Goal: Task Accomplishment & Management: Complete application form

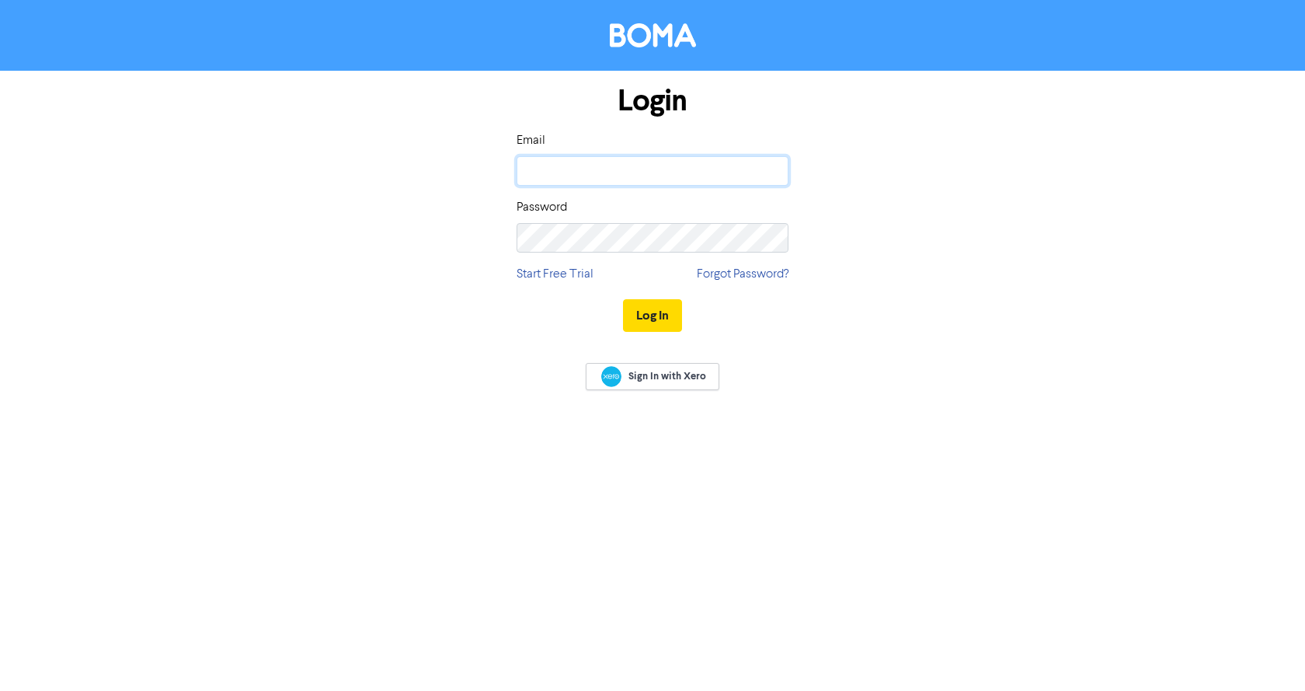
click at [552, 162] on input "email" at bounding box center [653, 171] width 272 height 30
type input "[EMAIL_ADDRESS][DOMAIN_NAME]"
click at [623, 299] on button "Log In" at bounding box center [652, 315] width 59 height 33
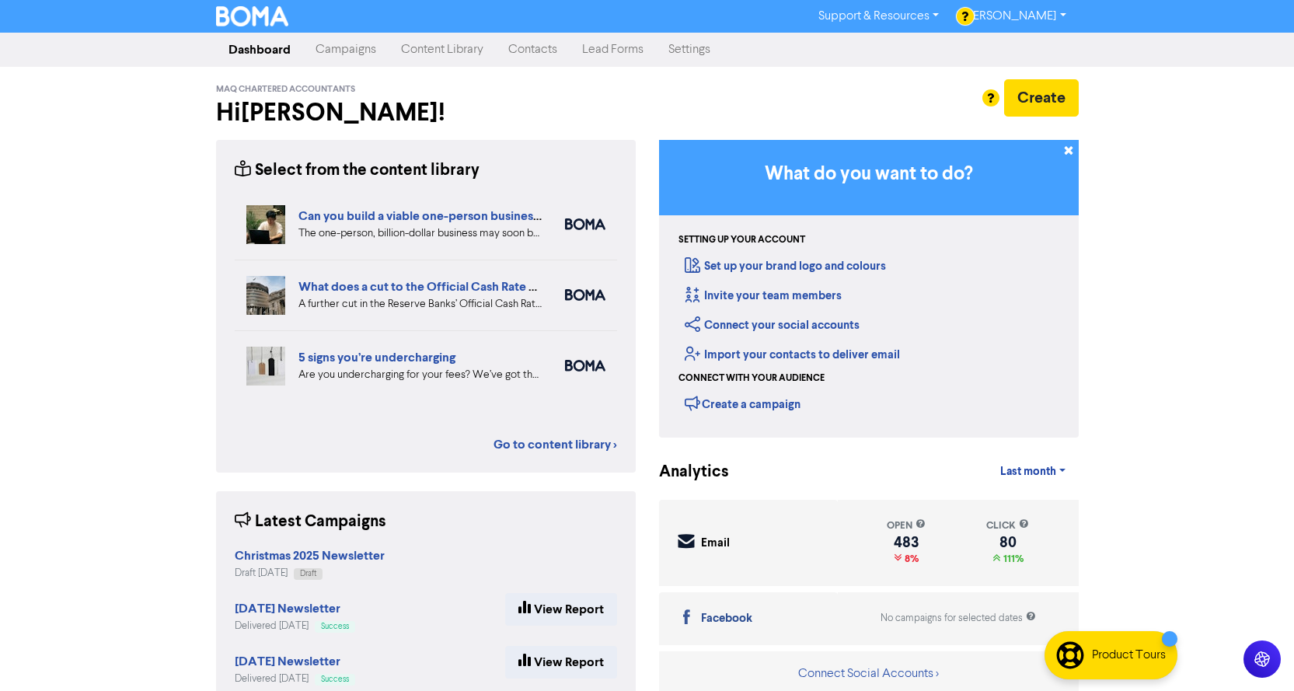
click at [523, 47] on link "Contacts" at bounding box center [533, 49] width 74 height 31
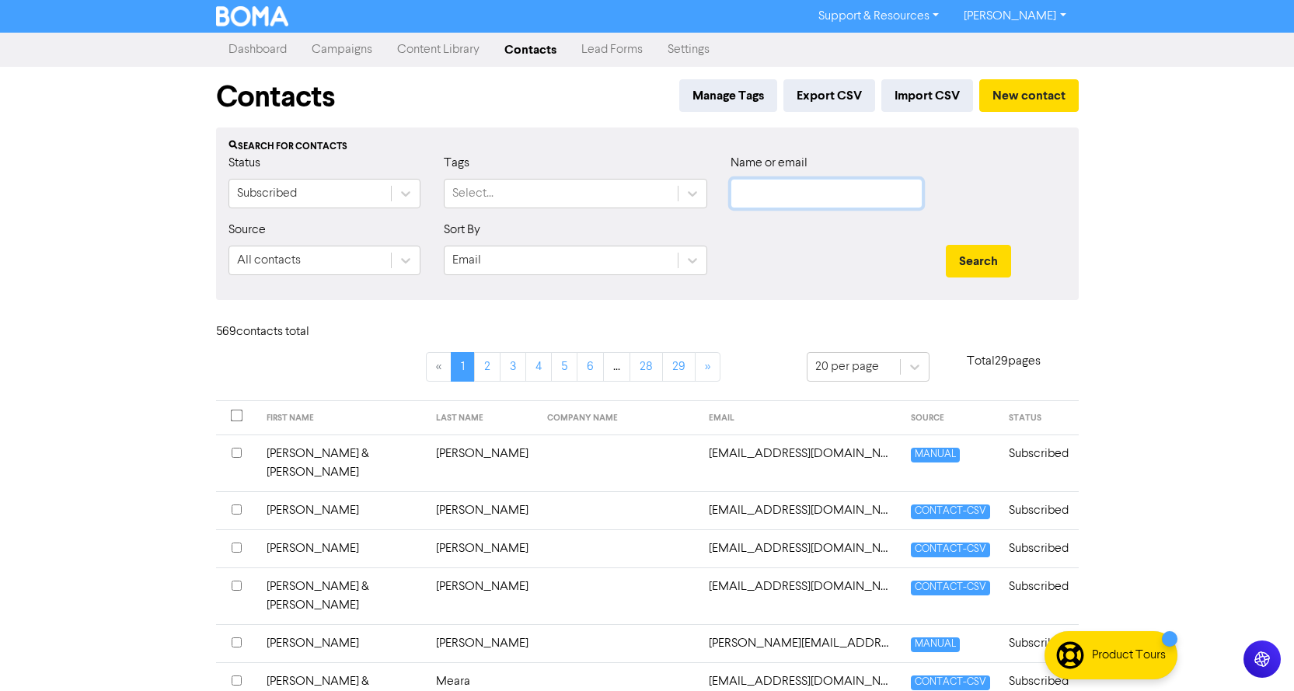
click at [766, 190] on input "text" at bounding box center [826, 194] width 192 height 30
paste input "[PERSON_NAME]"
type input "[PERSON_NAME]"
click at [977, 263] on button "Search" at bounding box center [978, 261] width 65 height 33
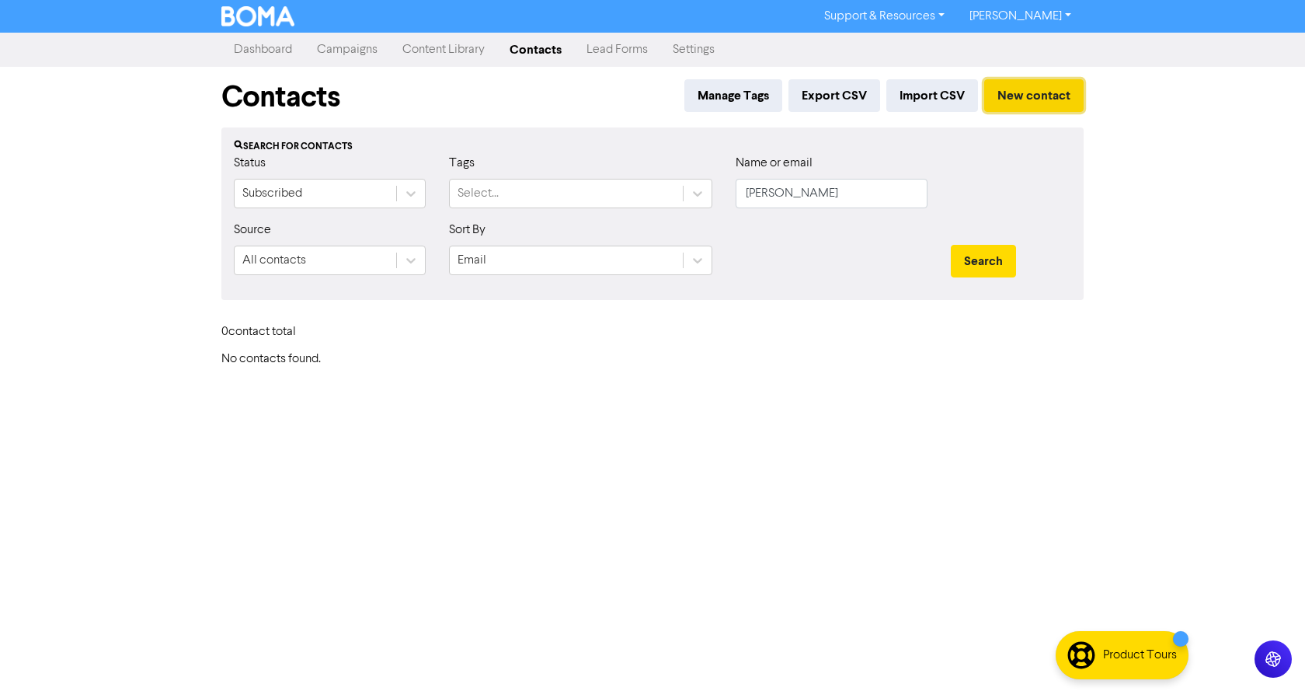
click at [1015, 99] on button "New contact" at bounding box center [1033, 95] width 99 height 33
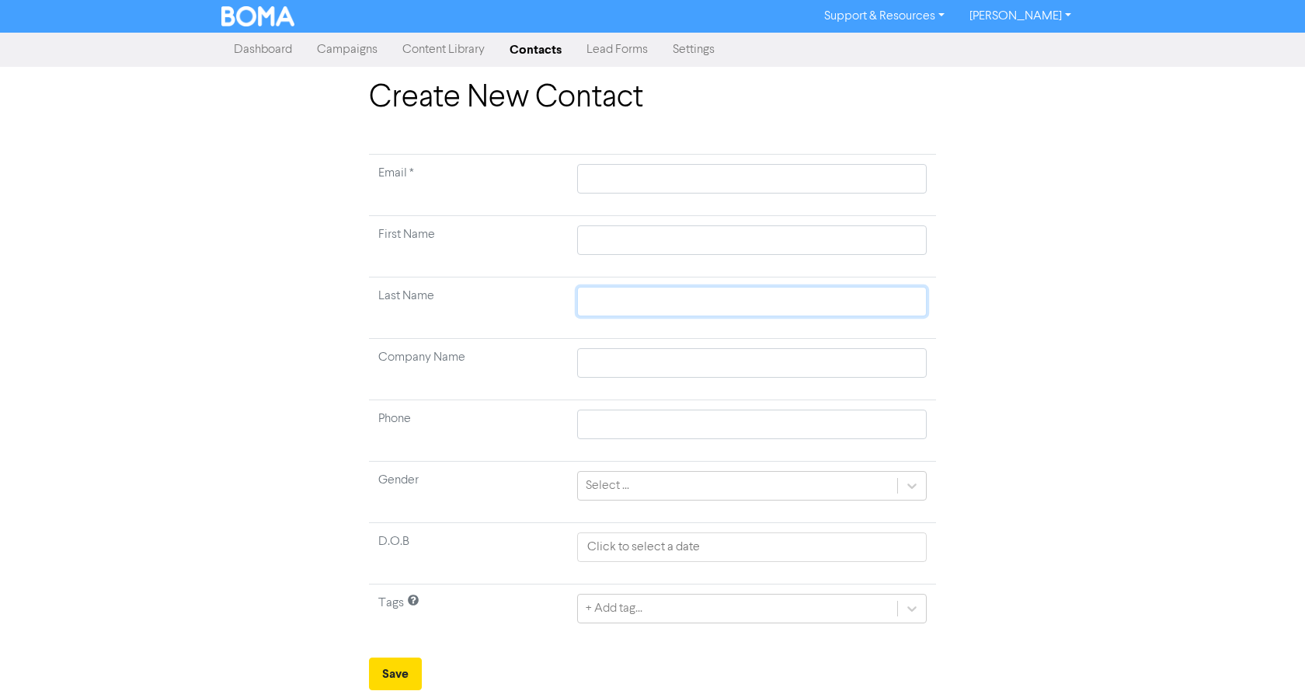
click at [616, 293] on input "text" at bounding box center [752, 302] width 350 height 30
paste input "[PERSON_NAME]"
type input "[PERSON_NAME]"
click at [594, 239] on input "text" at bounding box center [752, 240] width 350 height 30
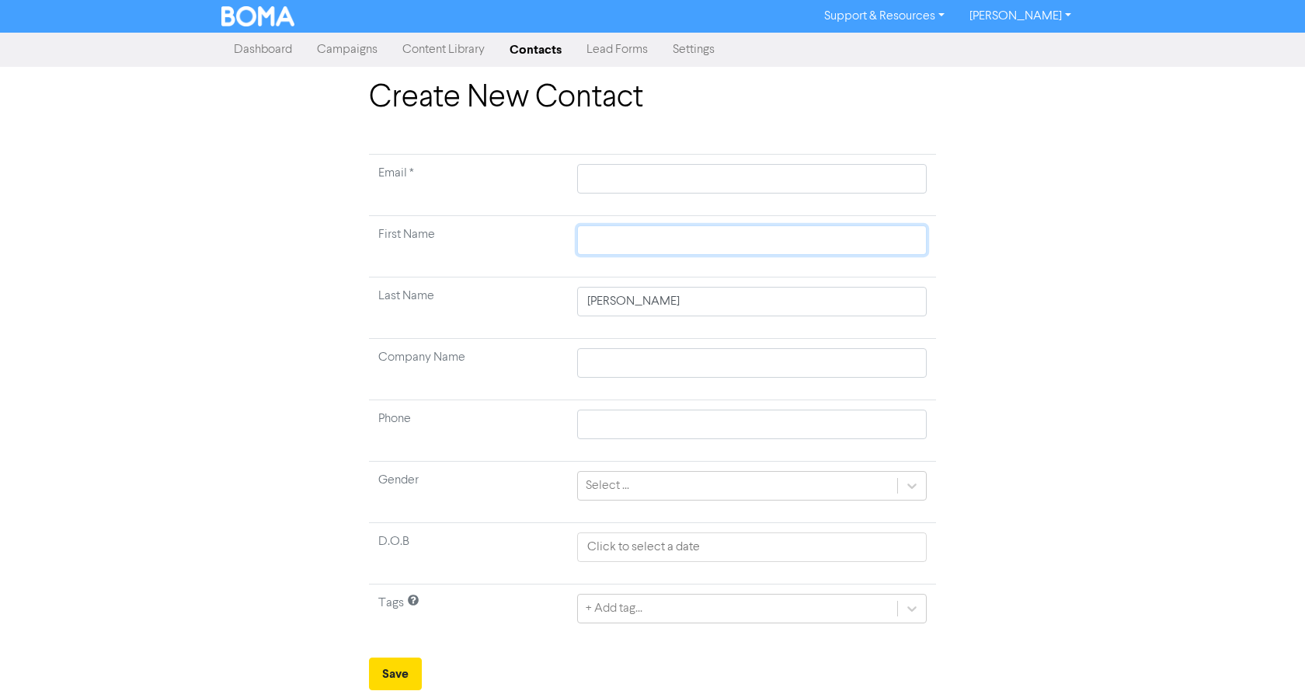
type input "A"
type input "Al"
type input "All"
type input "Alla"
type input "[PERSON_NAME]"
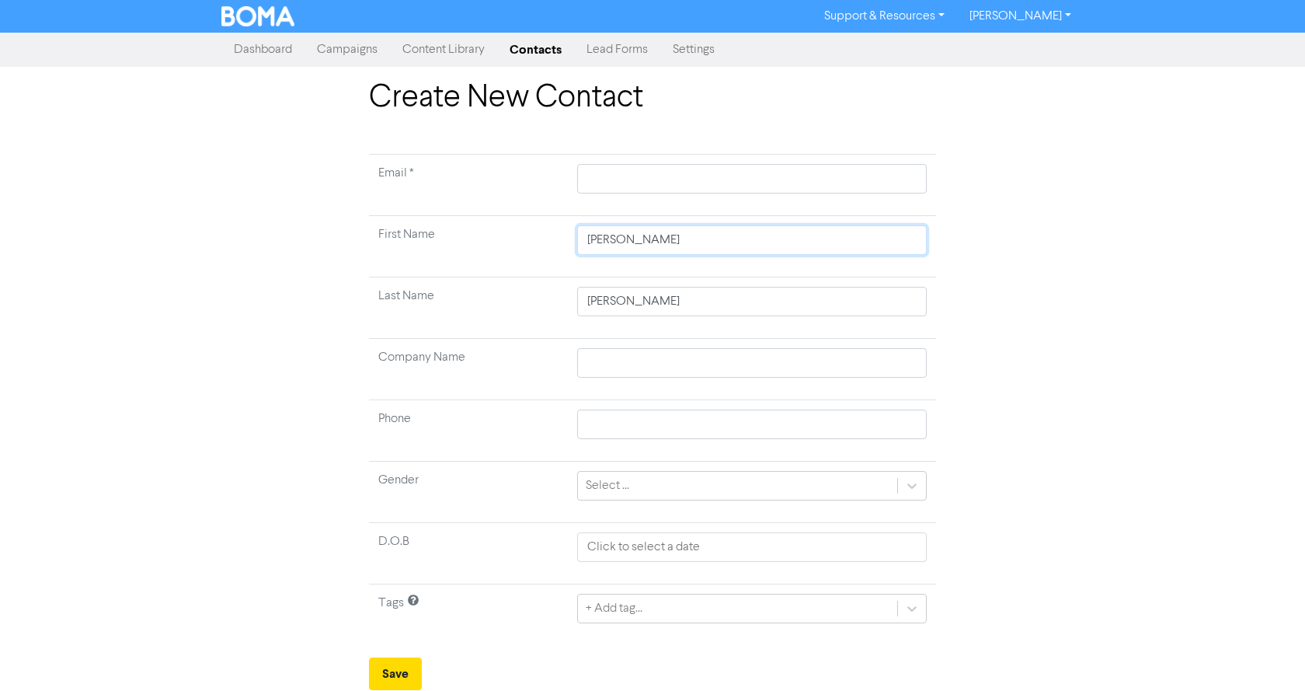
type input "[PERSON_NAME]"
click at [596, 176] on input "text" at bounding box center [752, 179] width 350 height 30
paste input "[EMAIL_ADDRESS][DOMAIN_NAME]"
type input "[EMAIL_ADDRESS][DOMAIN_NAME]"
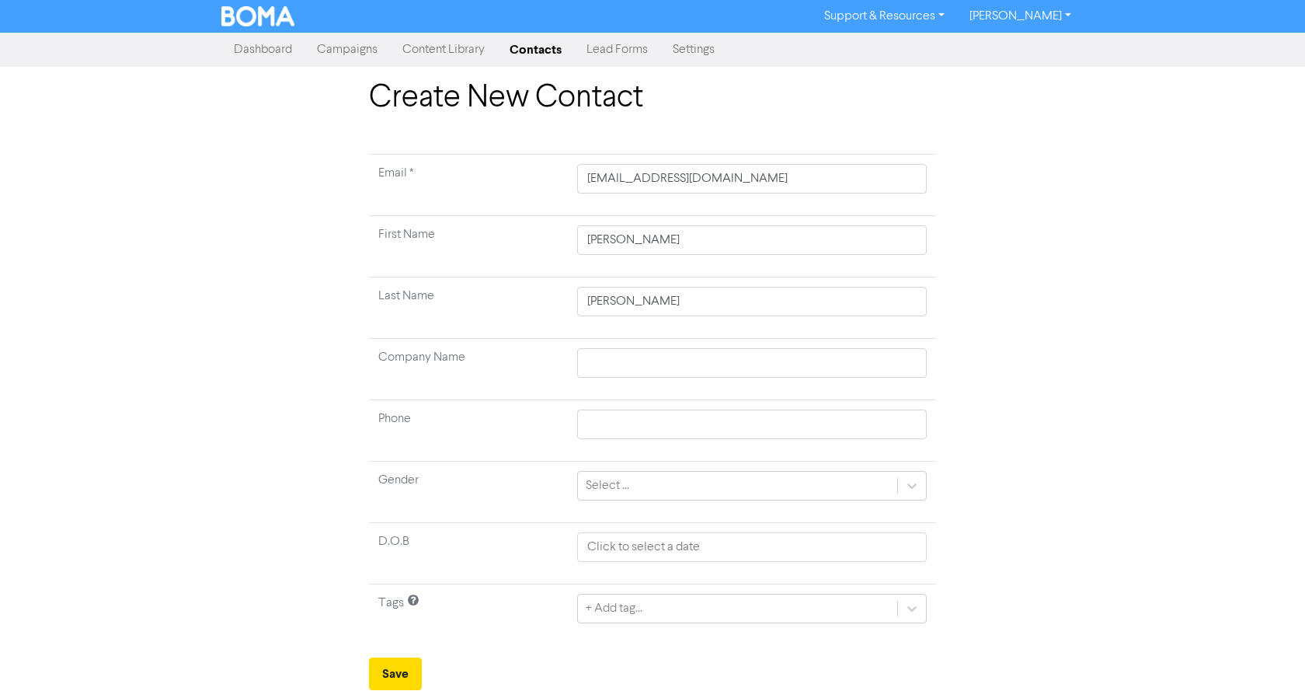
click at [1124, 281] on div "Create New Contact Email * [EMAIL_ADDRESS][DOMAIN_NAME] First Name [PERSON_NAME…" at bounding box center [652, 384] width 1305 height 611
click at [1019, 374] on div "Create New Contact Email * [EMAIL_ADDRESS][DOMAIN_NAME] First Name [PERSON_NAME…" at bounding box center [653, 384] width 886 height 611
click at [385, 675] on button "Save" at bounding box center [395, 673] width 53 height 33
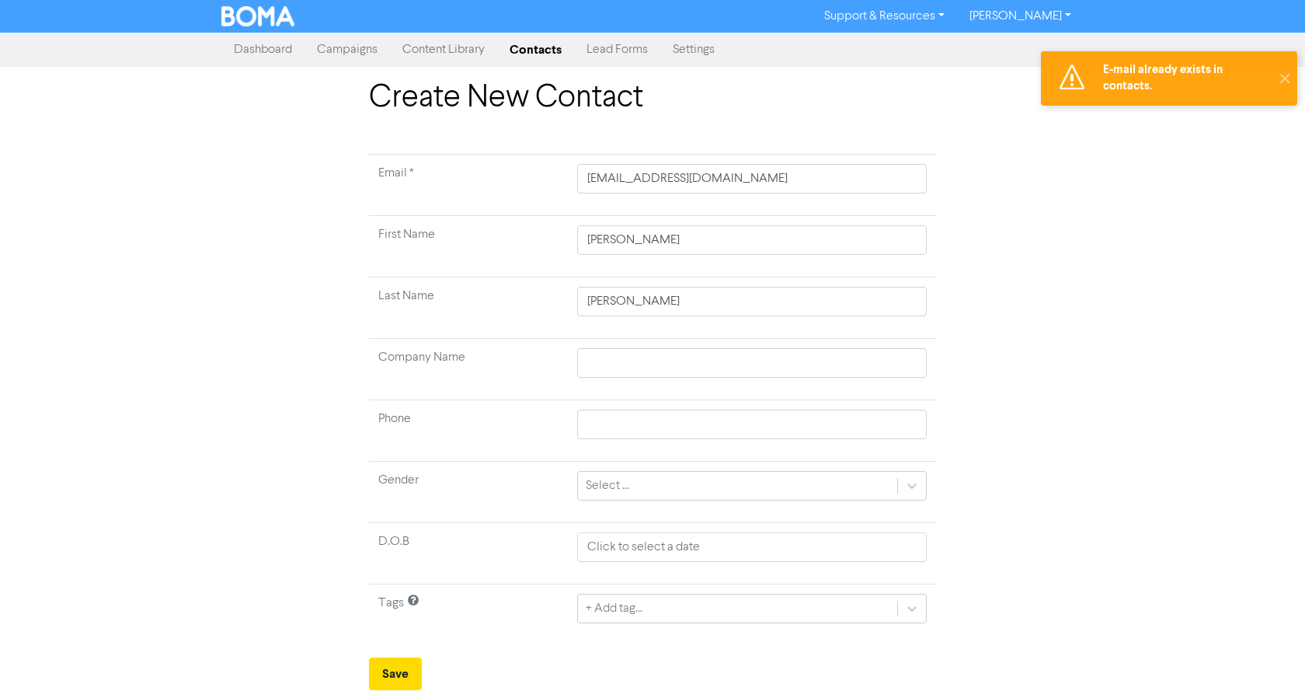
click at [1081, 207] on div "Create New Contact Email * [EMAIL_ADDRESS][DOMAIN_NAME] First Name [PERSON_NAME…" at bounding box center [653, 384] width 886 height 611
click at [260, 14] on img at bounding box center [257, 16] width 73 height 20
